Goal: Information Seeking & Learning: Learn about a topic

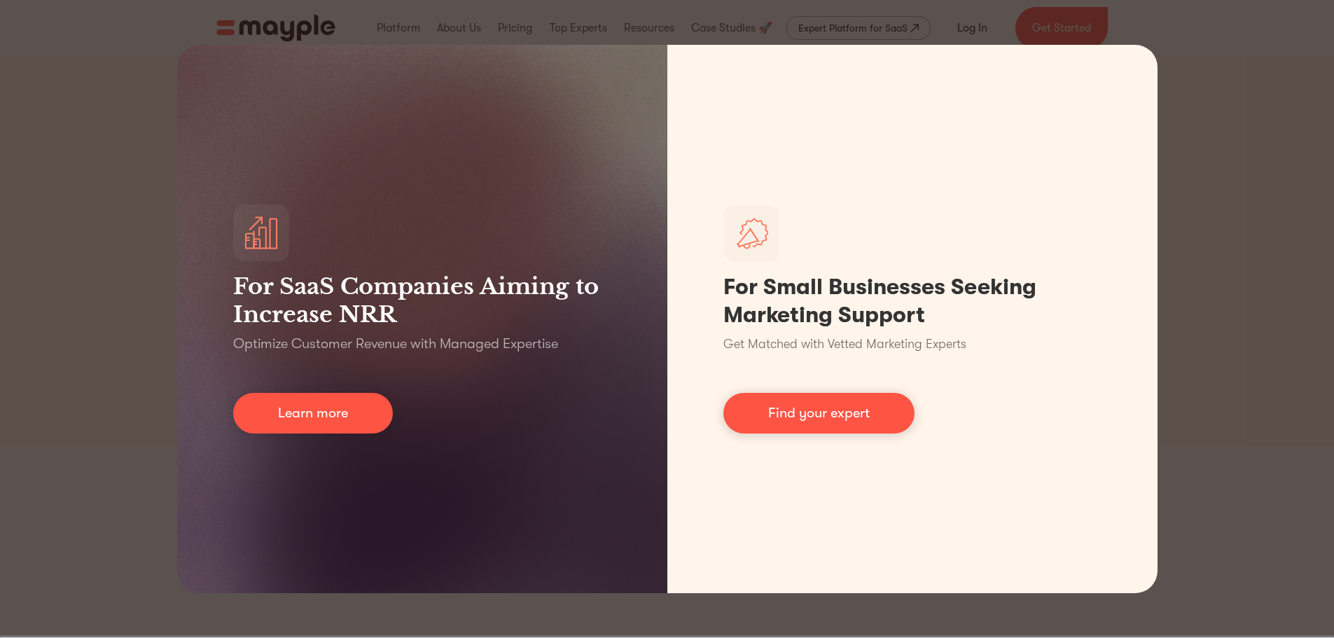
click at [1212, 73] on div "For SaaS Companies Aiming to Increase NRR Optimize Customer Revenue with Manage…" at bounding box center [667, 319] width 1334 height 638
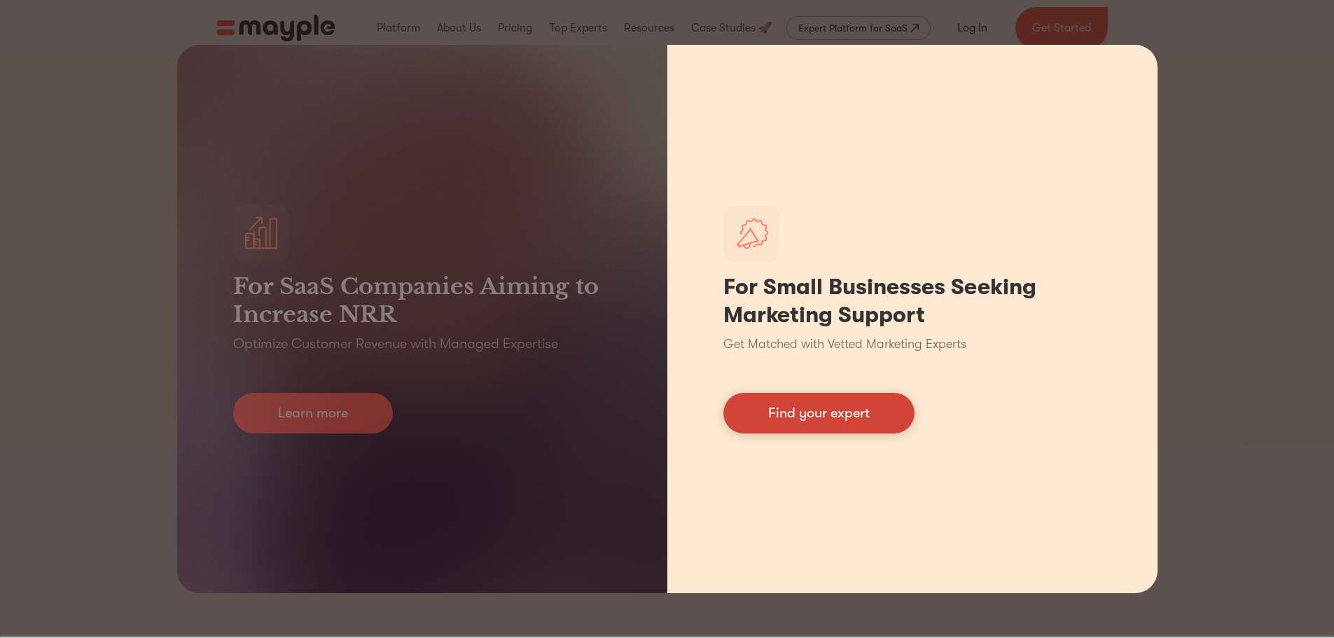
click at [832, 414] on link "Find your expert" at bounding box center [818, 413] width 191 height 41
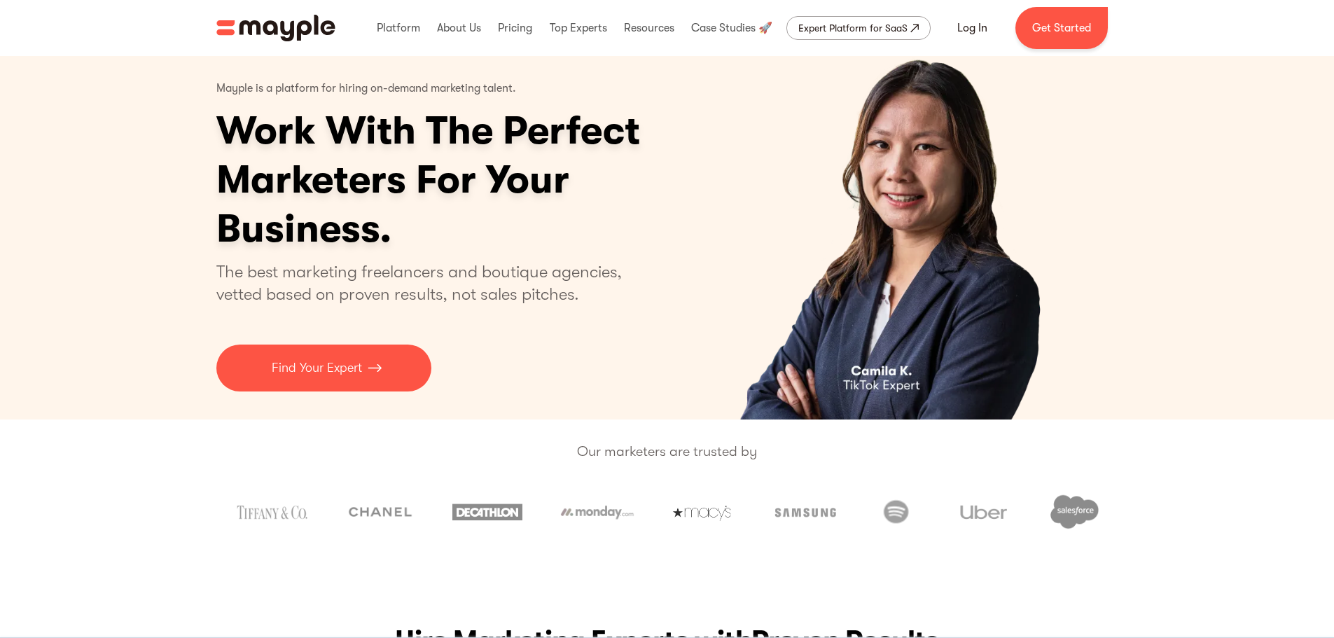
scroll to position [70, 0]
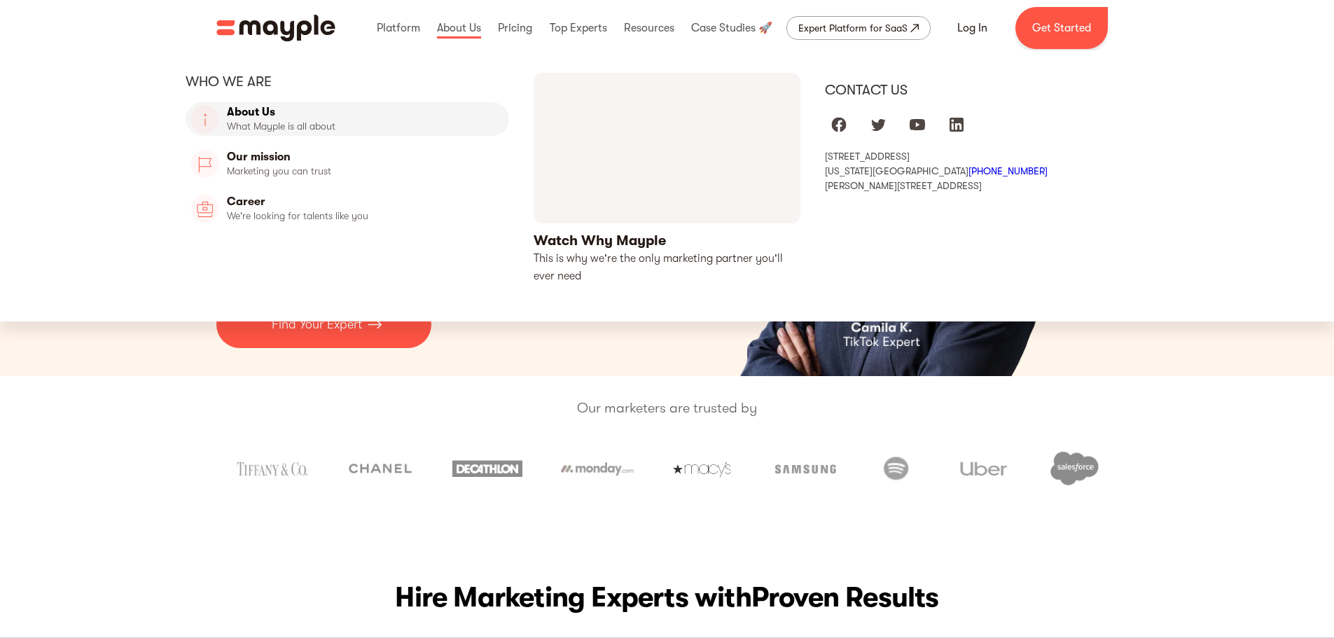
click at [260, 113] on link "About Us" at bounding box center [348, 119] width 324 height 34
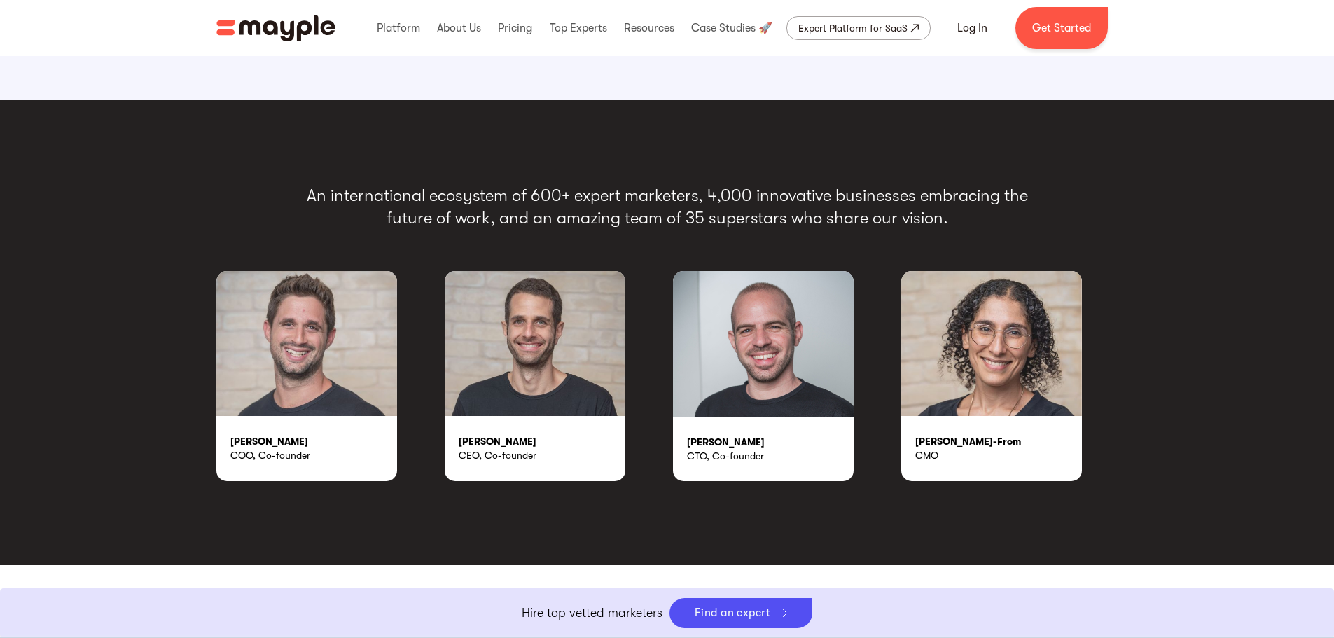
scroll to position [2450, 0]
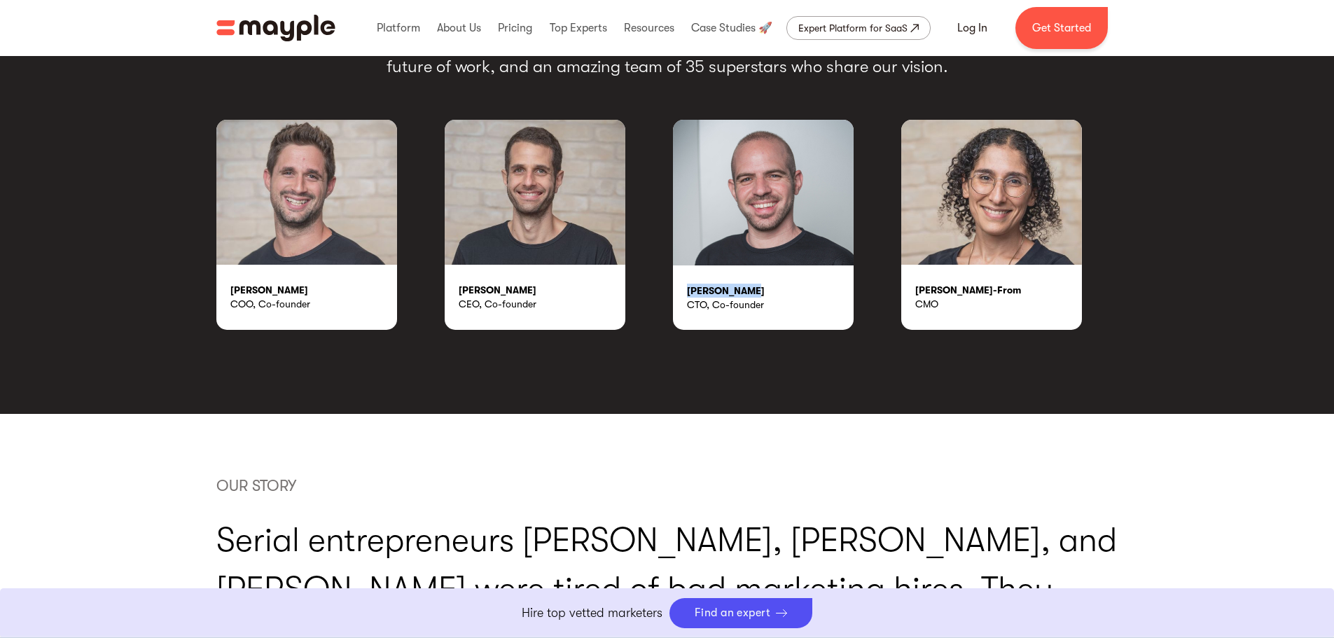
drag, startPoint x: 686, startPoint y: 286, endPoint x: 757, endPoint y: 285, distance: 71.4
click at [757, 285] on div "[PERSON_NAME]" at bounding box center [770, 291] width 167 height 14
copy div "[PERSON_NAME]"
drag, startPoint x: 916, startPoint y: 291, endPoint x: 1038, endPoint y: 301, distance: 123.0
click at [1027, 299] on div "[PERSON_NAME]-From CMO" at bounding box center [991, 297] width 181 height 64
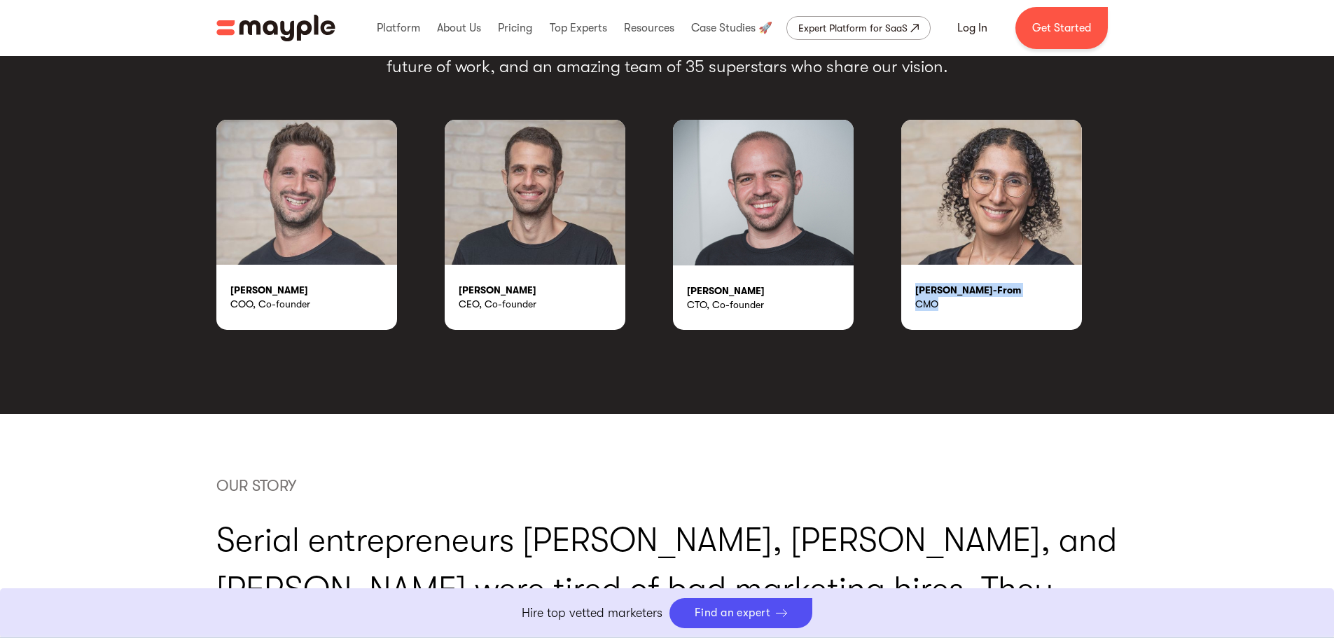
click at [1040, 301] on div "CMO" at bounding box center [998, 304] width 167 height 14
click at [974, 281] on div "[PERSON_NAME]-From CMO" at bounding box center [991, 297] width 181 height 64
drag, startPoint x: 917, startPoint y: 288, endPoint x: 1017, endPoint y: 288, distance: 100.1
click at [1017, 288] on div "[PERSON_NAME]-From" at bounding box center [998, 290] width 167 height 14
copy div "[PERSON_NAME]-From"
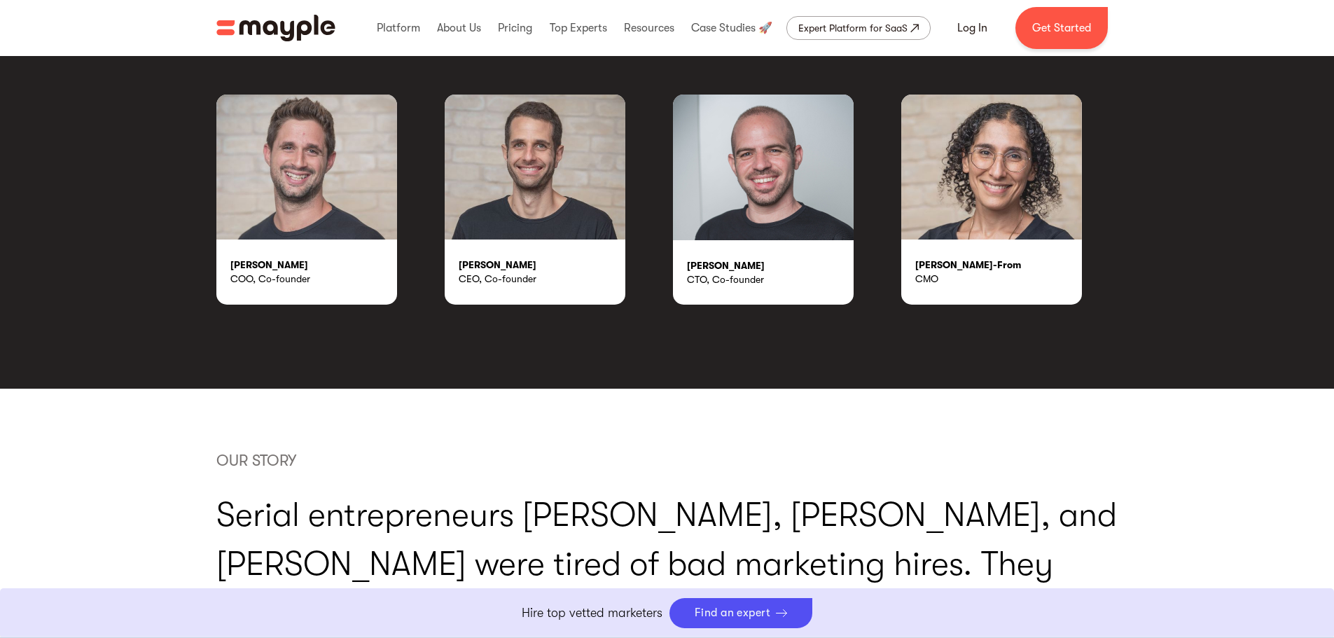
scroll to position [2520, 0]
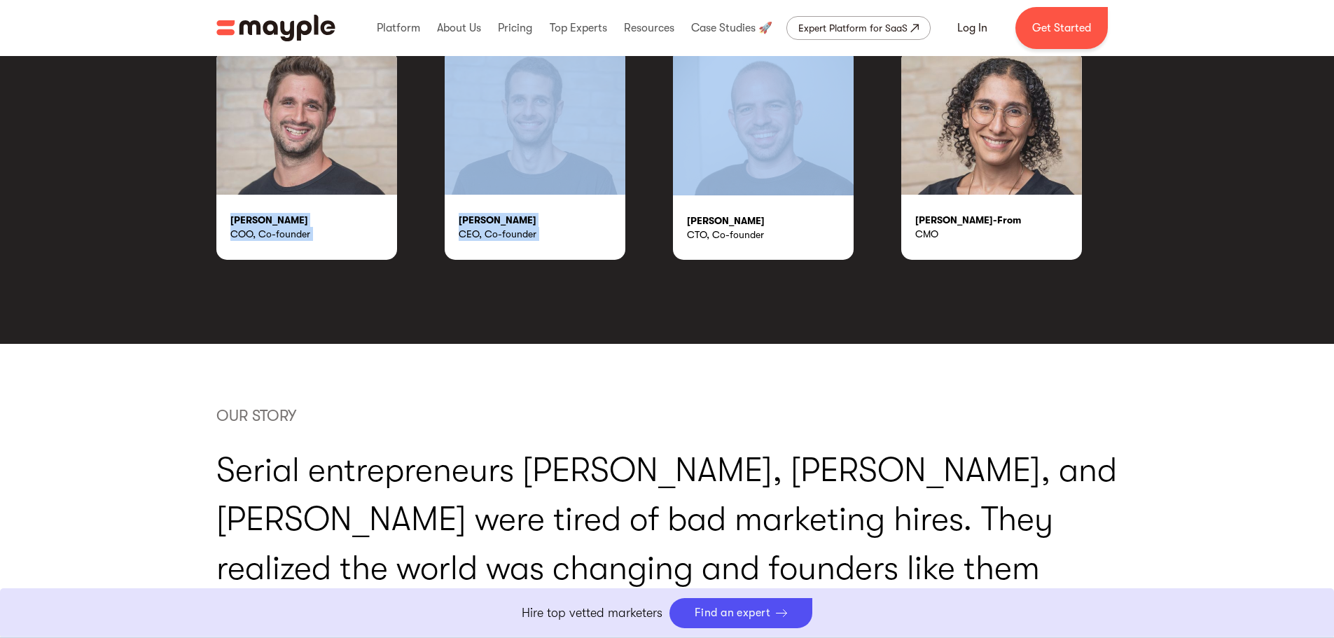
drag, startPoint x: 396, startPoint y: 210, endPoint x: 51, endPoint y: 208, distance: 345.1
click at [51, 209] on div "An international ecosystem of 600+ expert marketers, 4,000 innovative businesse…" at bounding box center [667, 111] width 1334 height 465
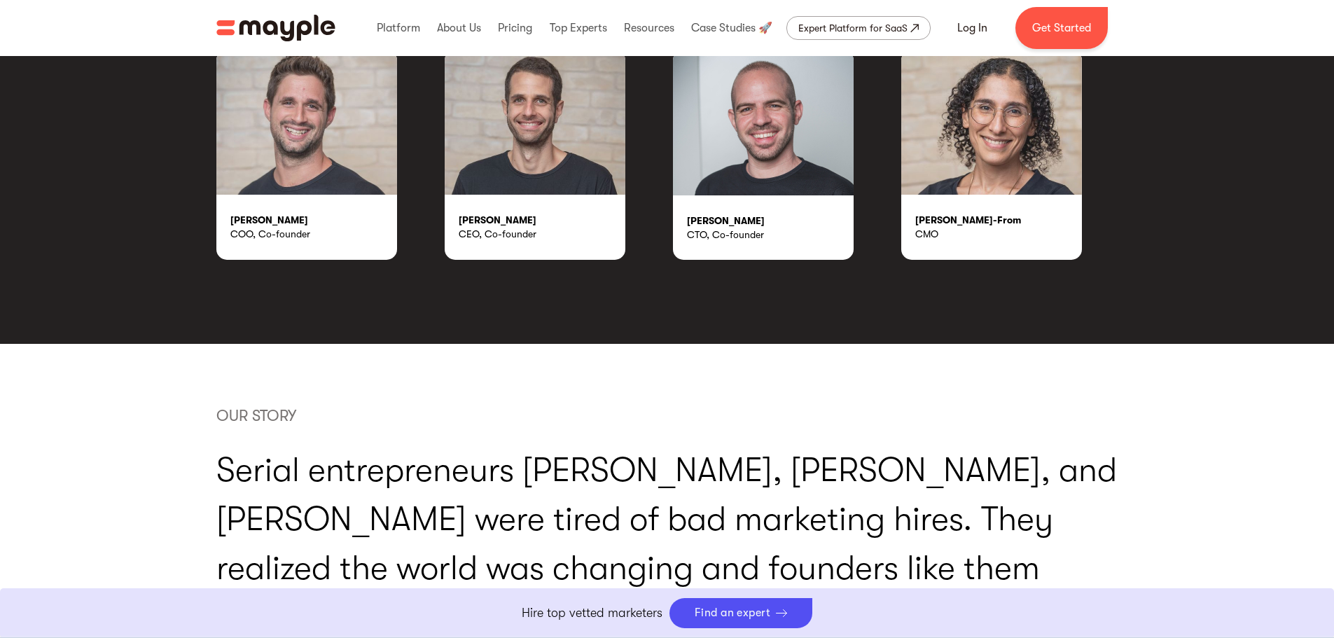
click at [524, 350] on div "OUR STORY Serial entrepreneurs [PERSON_NAME], [PERSON_NAME], and [PERSON_NAME] …" at bounding box center [667, 628] width 1334 height 568
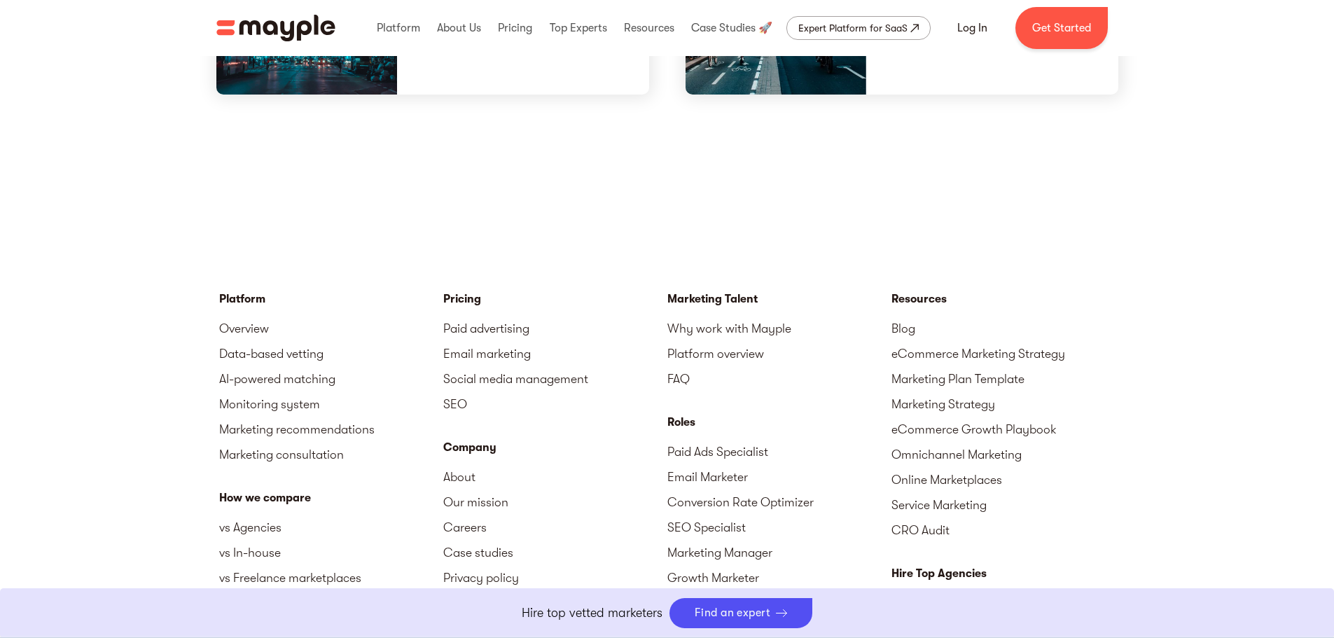
scroll to position [4060, 0]
